Goal: Task Accomplishment & Management: Manage account settings

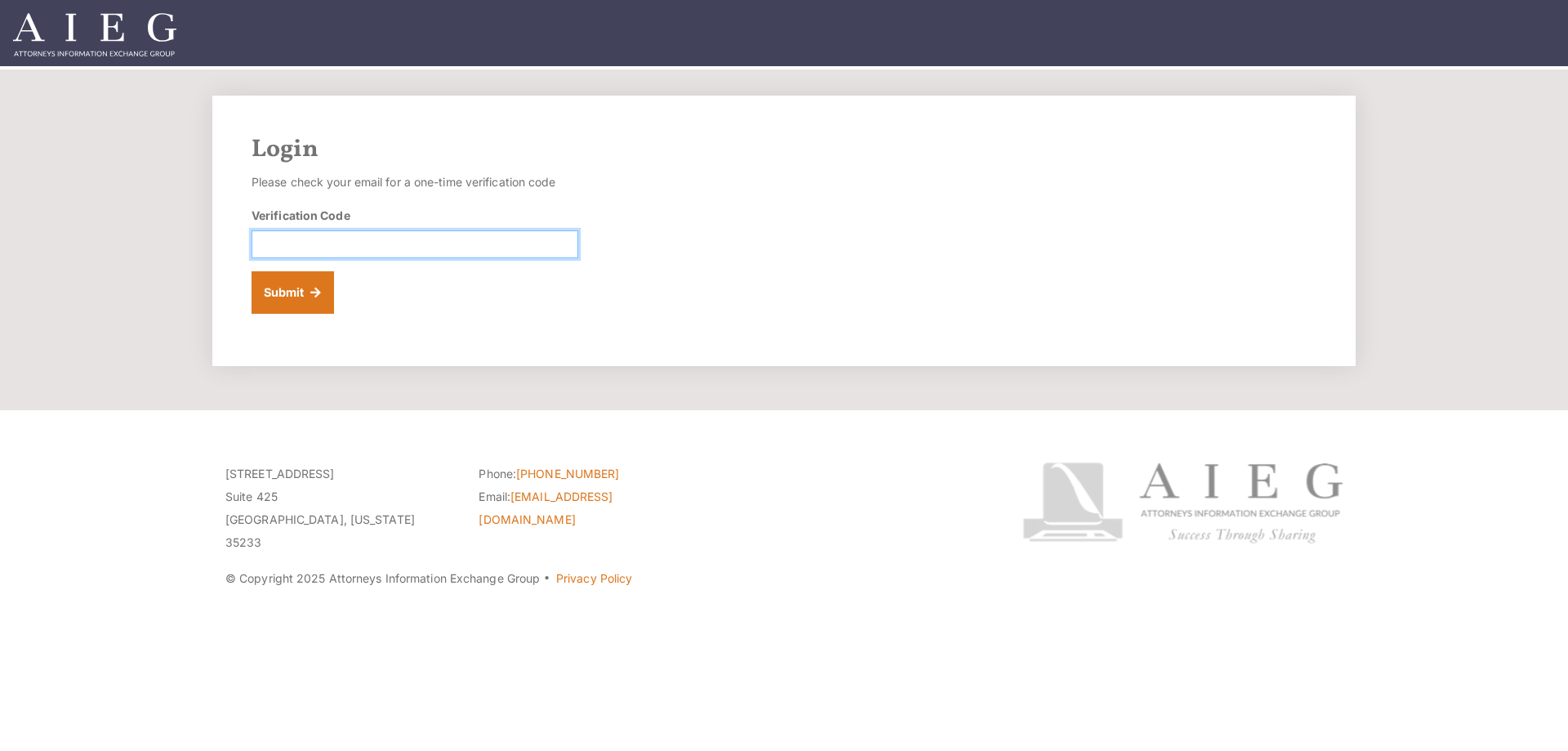
click at [271, 252] on input "Verification Code" at bounding box center [415, 244] width 326 height 28
type input "793498"
click at [291, 297] on button "Submit" at bounding box center [292, 292] width 83 height 43
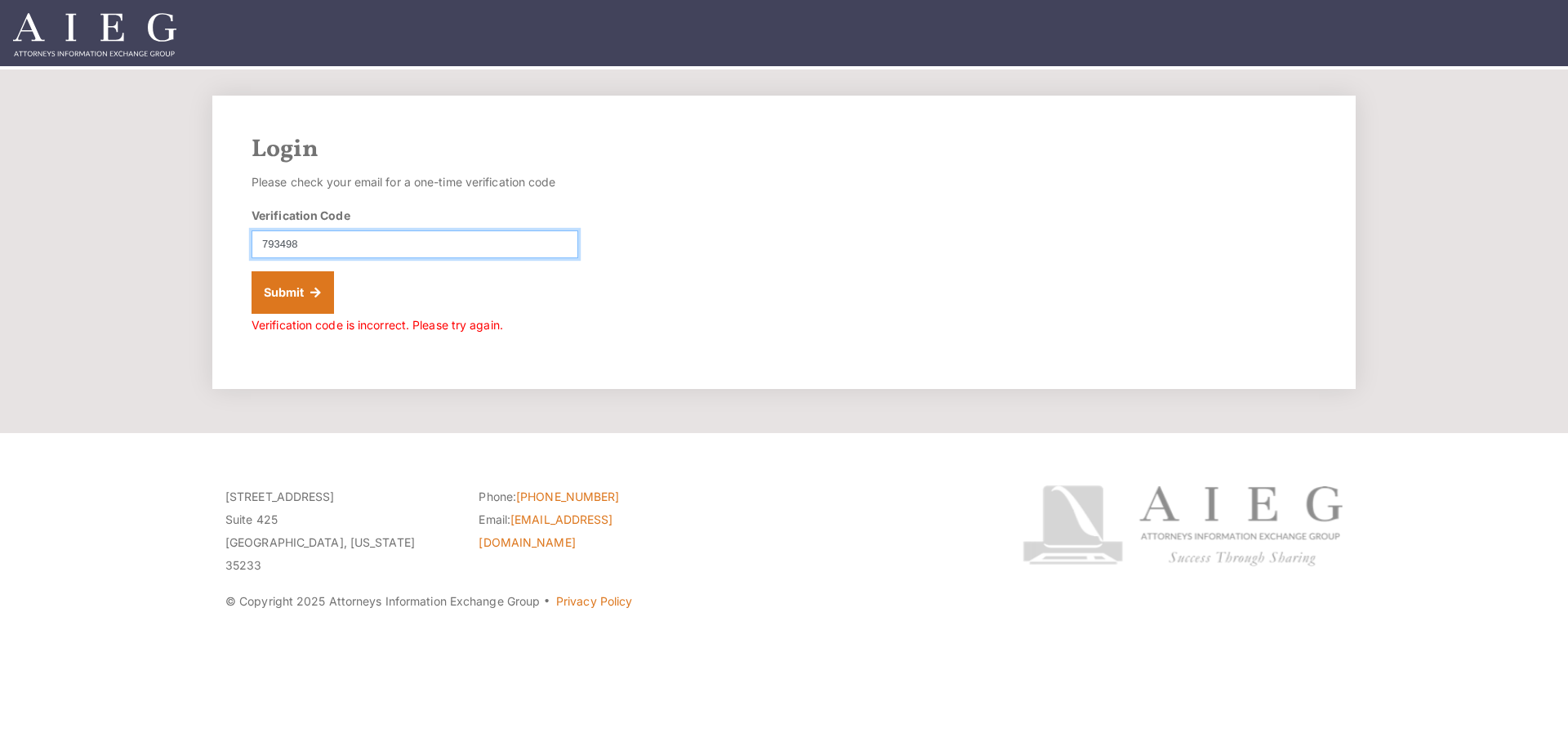
click at [295, 245] on input "793498" at bounding box center [415, 244] width 326 height 28
click at [291, 238] on input "793498" at bounding box center [415, 244] width 326 height 28
type input "793438"
click at [294, 290] on button "Submit" at bounding box center [292, 292] width 83 height 43
